Goal: Transaction & Acquisition: Purchase product/service

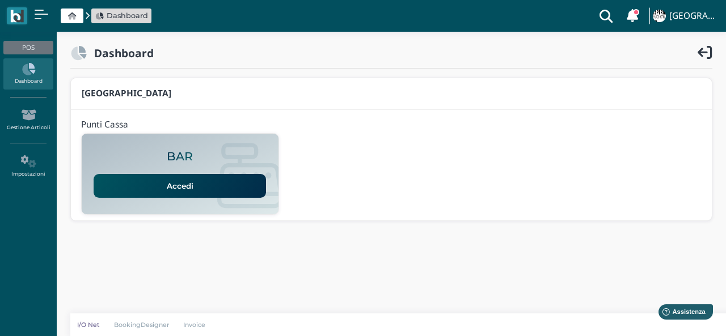
click at [215, 191] on link "Accedi" at bounding box center [180, 186] width 172 height 24
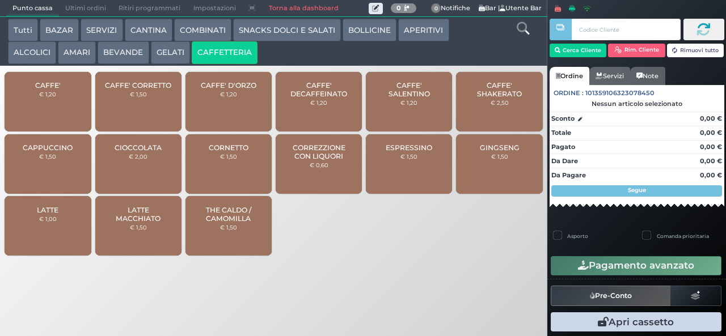
click at [43, 90] on span "CAFFE'" at bounding box center [48, 85] width 26 height 9
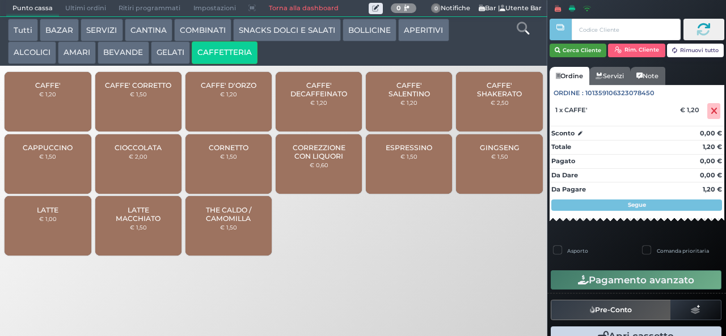
click at [578, 49] on button "Cerca Cliente" at bounding box center [578, 51] width 57 height 14
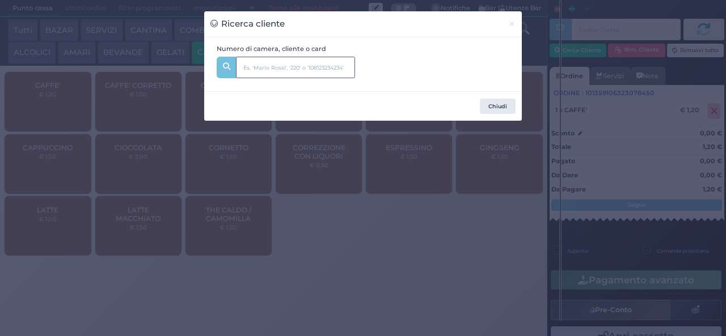
click at [306, 71] on input "text" at bounding box center [295, 68] width 119 height 22
type input "129"
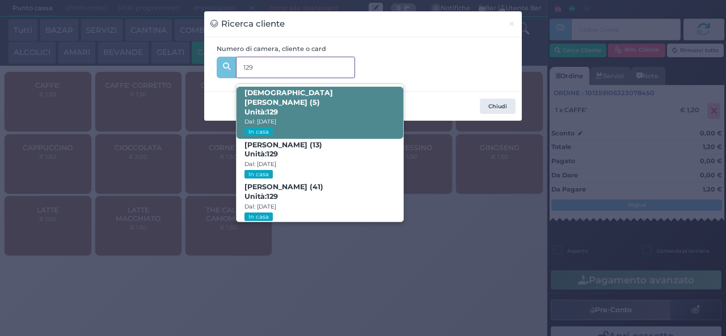
click at [380, 106] on span "[DEMOGRAPHIC_DATA][PERSON_NAME] (5) Unità: 129 Dal: [DATE] In casa" at bounding box center [319, 113] width 166 height 52
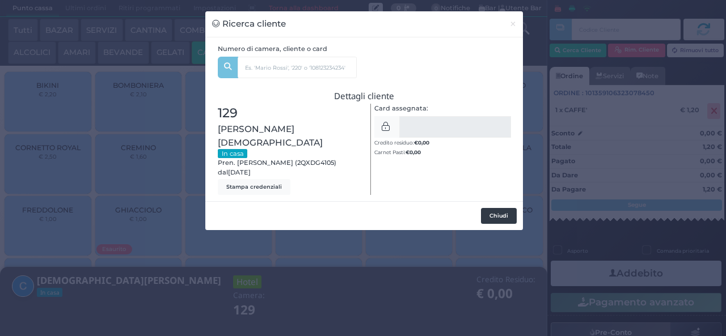
click at [493, 208] on button "Chiudi" at bounding box center [499, 216] width 36 height 16
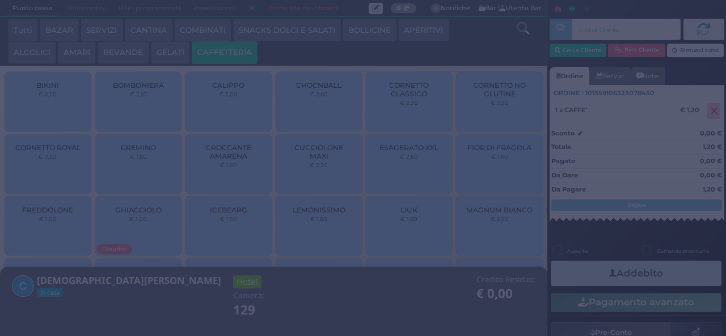
click at [642, 262] on button "Addebito" at bounding box center [636, 274] width 171 height 26
